Goal: Check status: Check status

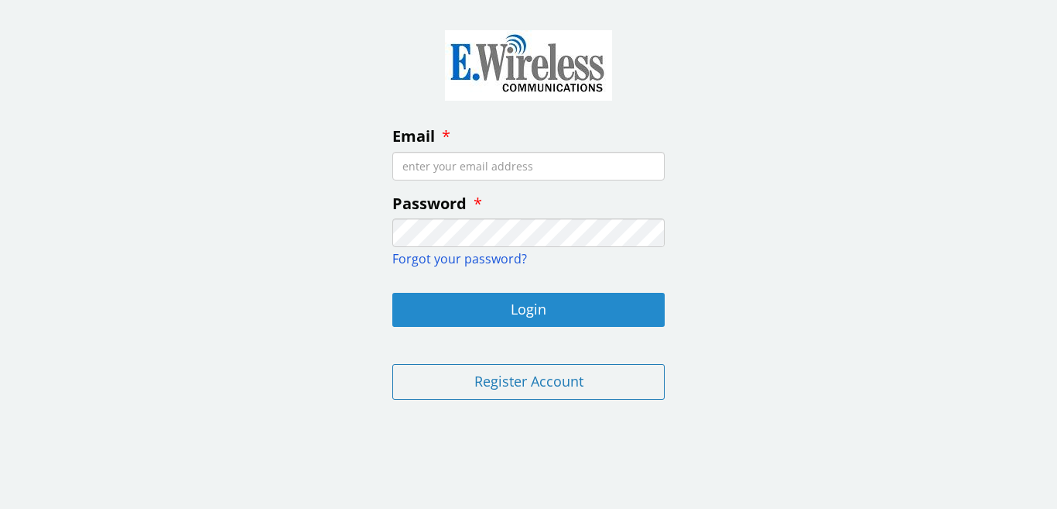
type input "[EMAIL_ADDRESS][DOMAIN_NAME]"
click at [526, 306] on button "Login" at bounding box center [528, 310] width 272 height 34
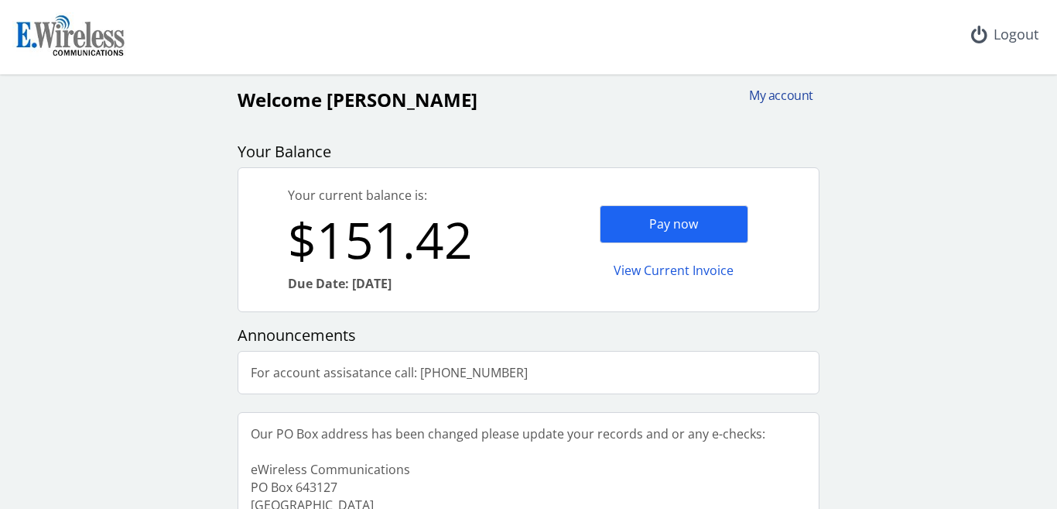
click at [781, 91] on div "My account" at bounding box center [776, 96] width 74 height 18
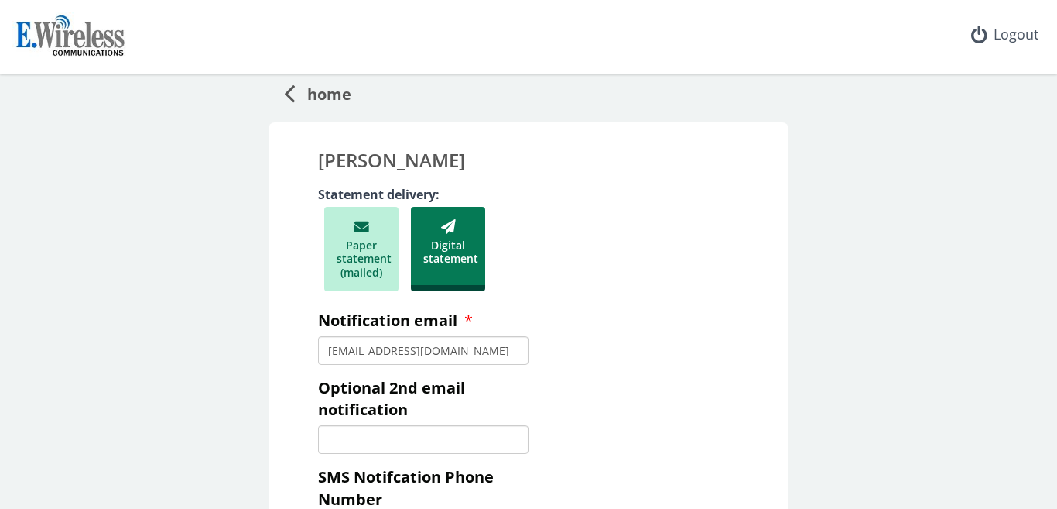
click at [306, 91] on span "home" at bounding box center [323, 91] width 57 height 29
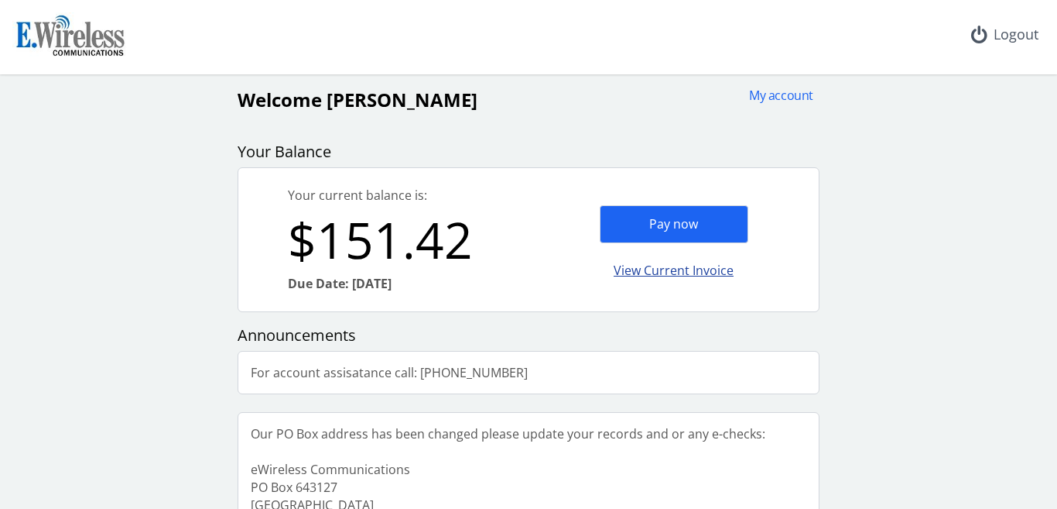
click at [673, 268] on div "View Current Invoice" at bounding box center [674, 270] width 149 height 36
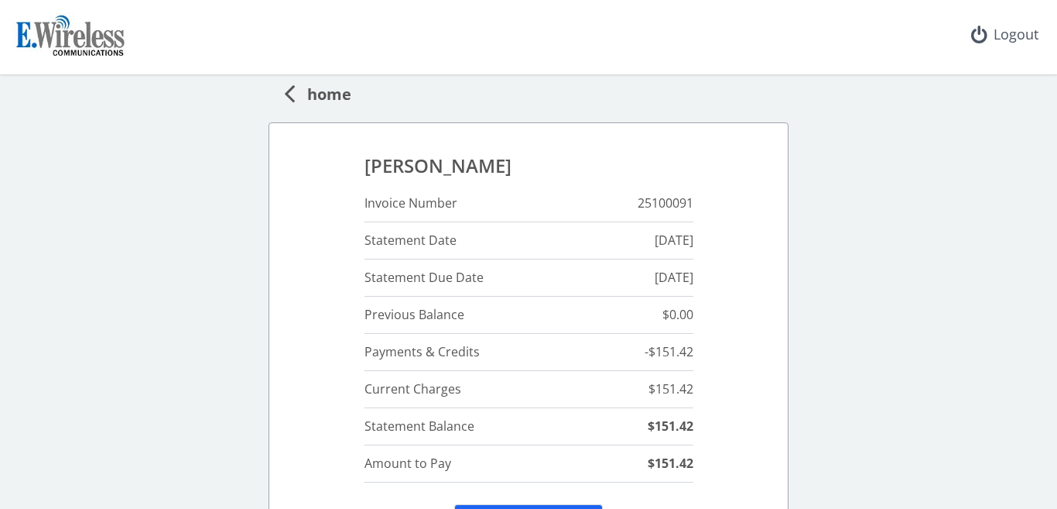
click at [324, 89] on span "home" at bounding box center [323, 91] width 57 height 29
